Goal: Task Accomplishment & Management: Use online tool/utility

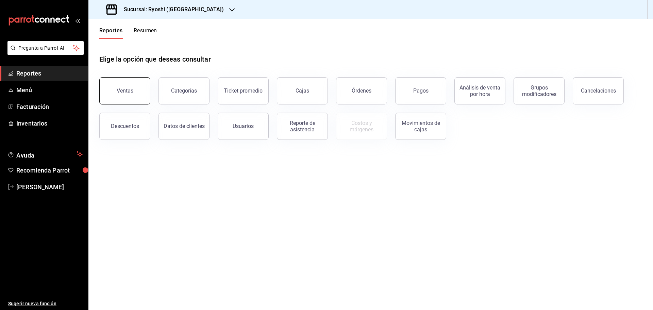
click at [131, 89] on div "Ventas" at bounding box center [125, 90] width 17 height 6
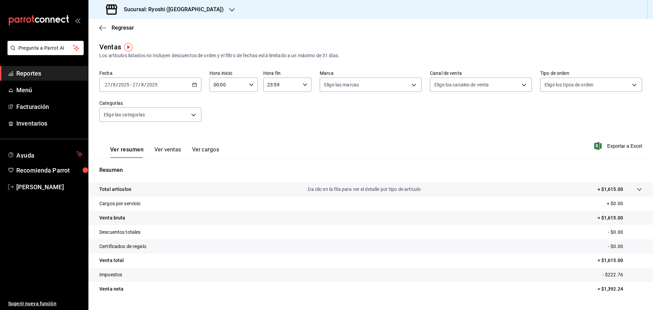
click at [192, 82] on icon "button" at bounding box center [194, 84] width 5 height 5
click at [112, 164] on span "Rango de fechas" at bounding box center [131, 166] width 53 height 7
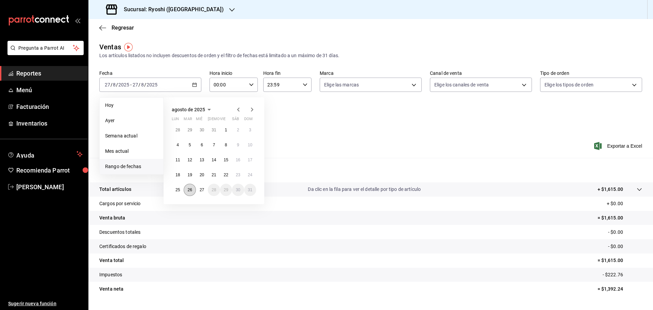
click at [189, 189] on abbr "26" at bounding box center [189, 189] width 4 height 5
click at [201, 188] on abbr "27" at bounding box center [202, 189] width 4 height 5
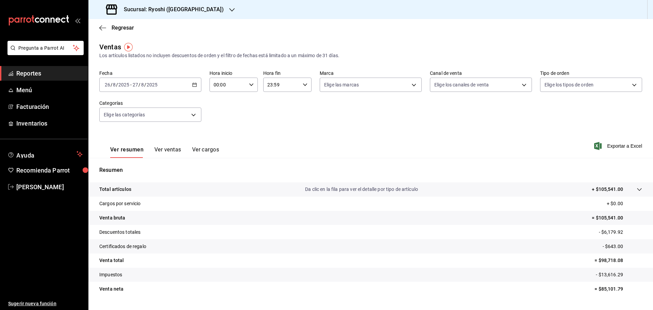
click at [249, 81] on div "00:00 Hora inicio" at bounding box center [233, 84] width 48 height 14
click at [220, 114] on span "05" at bounding box center [220, 115] width 13 height 5
type input "05:00"
click at [302, 83] on div at bounding box center [326, 155] width 653 height 310
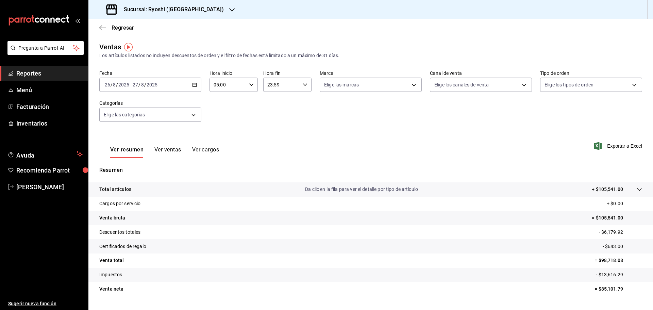
click at [303, 83] on icon "button" at bounding box center [305, 84] width 5 height 5
click at [274, 116] on span "05" at bounding box center [273, 118] width 13 height 5
type input "05:59"
click at [612, 146] on div at bounding box center [326, 155] width 653 height 310
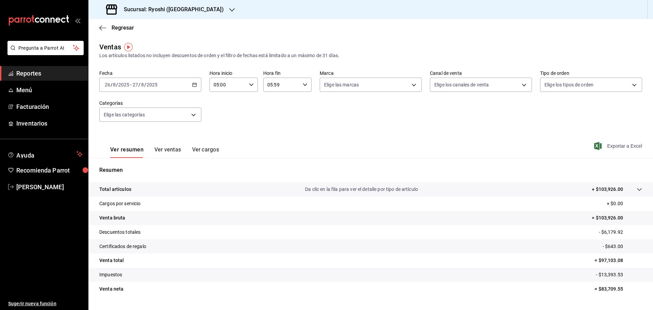
click at [611, 143] on span "Exportar a Excel" at bounding box center [618, 146] width 47 height 8
click at [229, 8] on icon "button" at bounding box center [231, 9] width 5 height 5
click at [110, 42] on span "Mochomos ([GEOGRAPHIC_DATA])" at bounding box center [131, 44] width 75 height 7
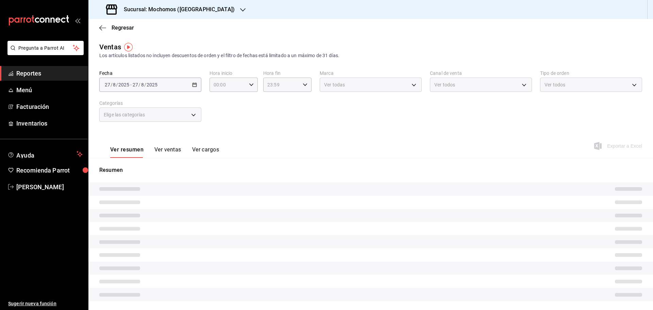
type input "05:00"
type input "05:59"
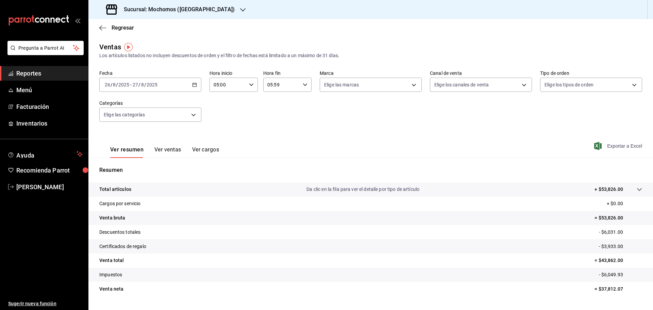
click at [612, 143] on span "Exportar a Excel" at bounding box center [618, 146] width 47 height 8
click at [101, 27] on icon "button" at bounding box center [102, 28] width 7 height 6
